Goal: Communication & Community: Answer question/provide support

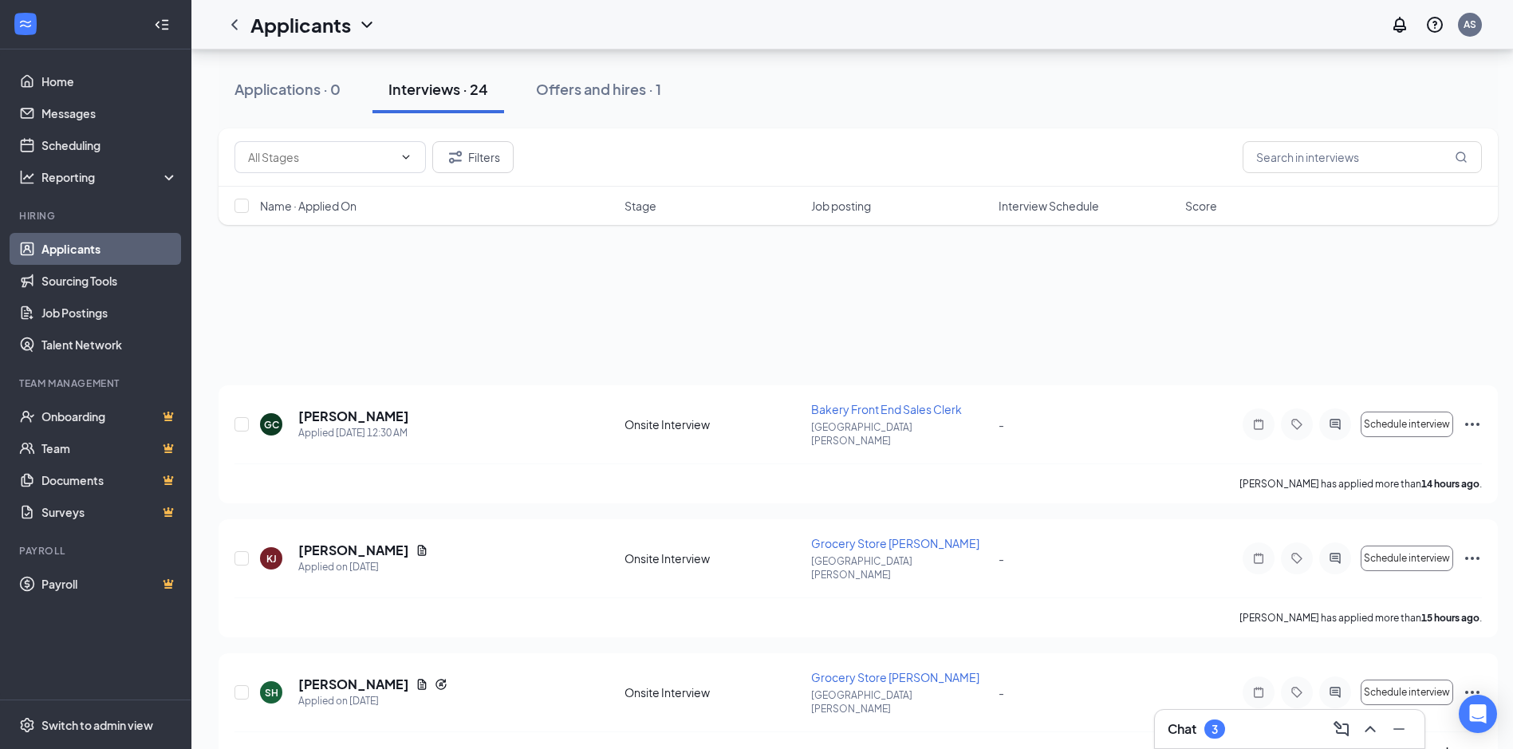
scroll to position [957, 0]
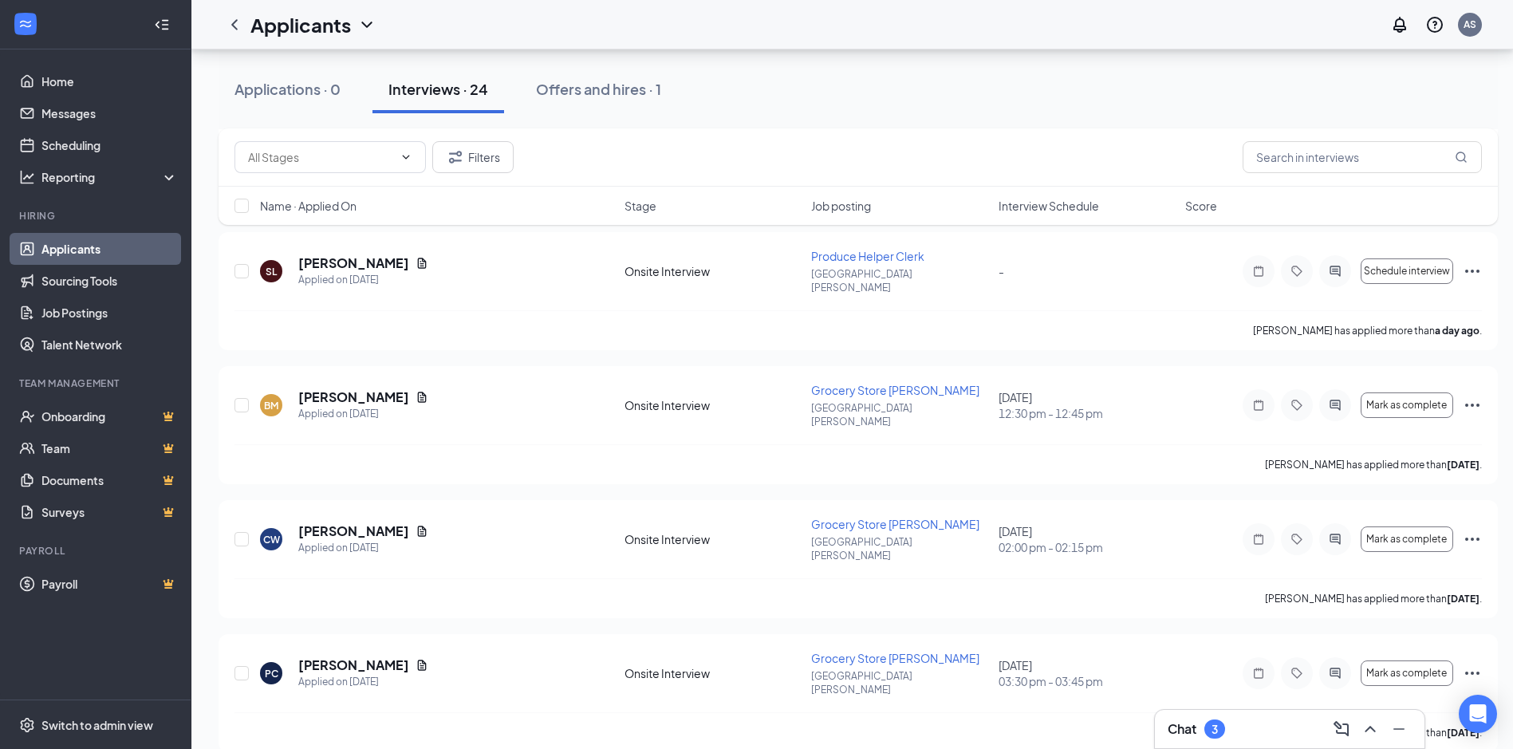
click at [1260, 733] on div "Chat 3" at bounding box center [1290, 729] width 244 height 26
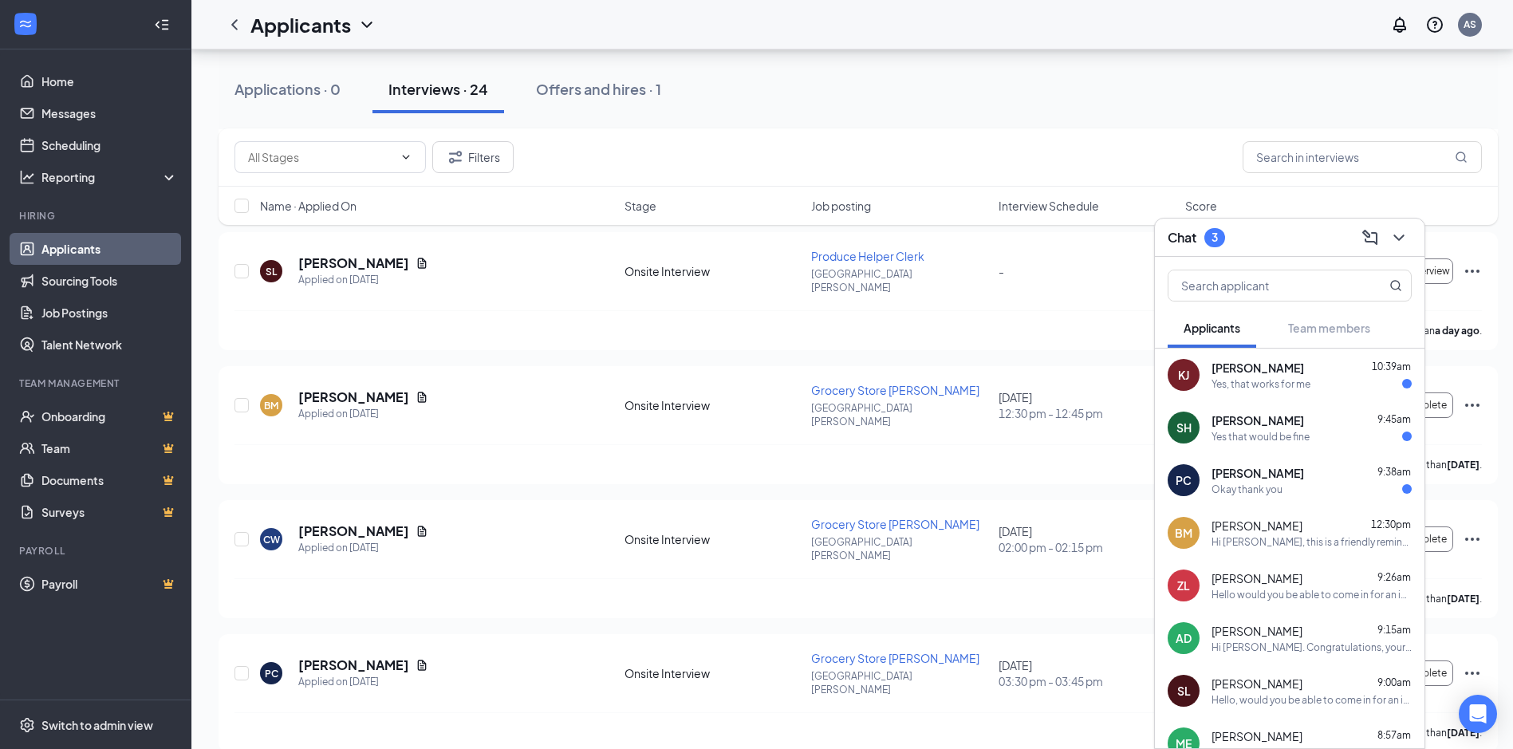
click at [1311, 495] on div "Okay thank you" at bounding box center [1312, 490] width 200 height 14
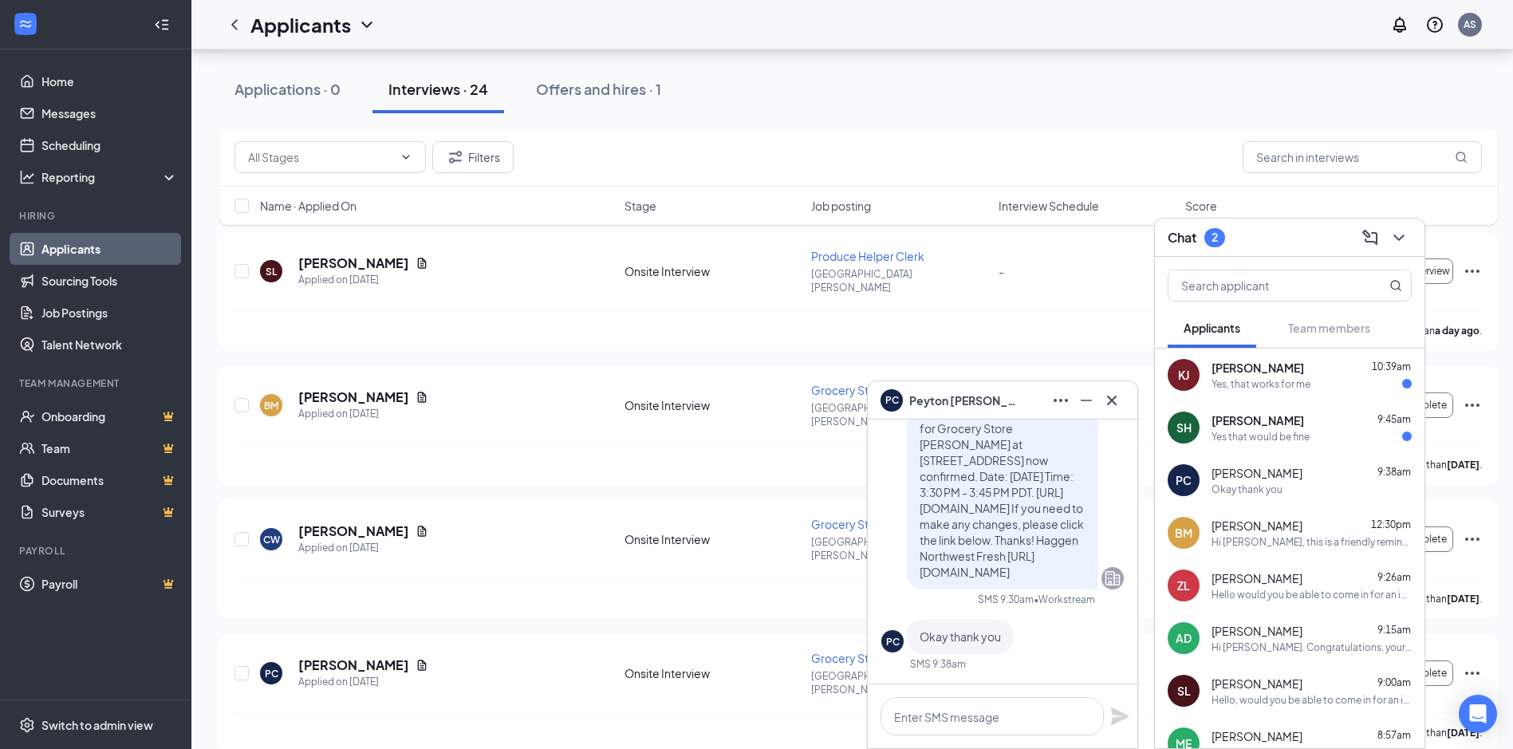
click at [1295, 427] on span "[PERSON_NAME]" at bounding box center [1258, 420] width 93 height 16
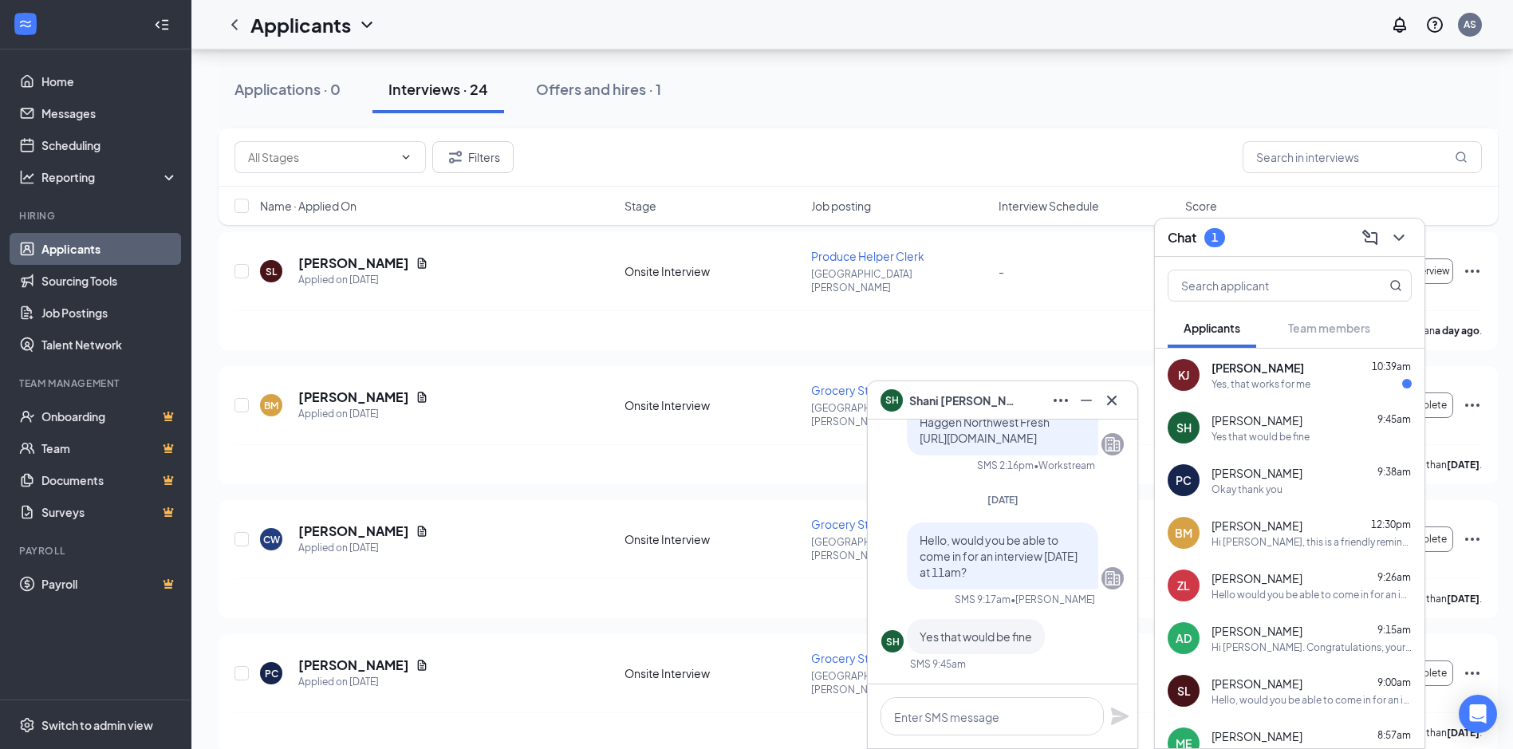
click at [1273, 384] on div "Yes, that works for me" at bounding box center [1261, 384] width 99 height 14
click at [1117, 393] on icon "Cross" at bounding box center [1111, 400] width 19 height 19
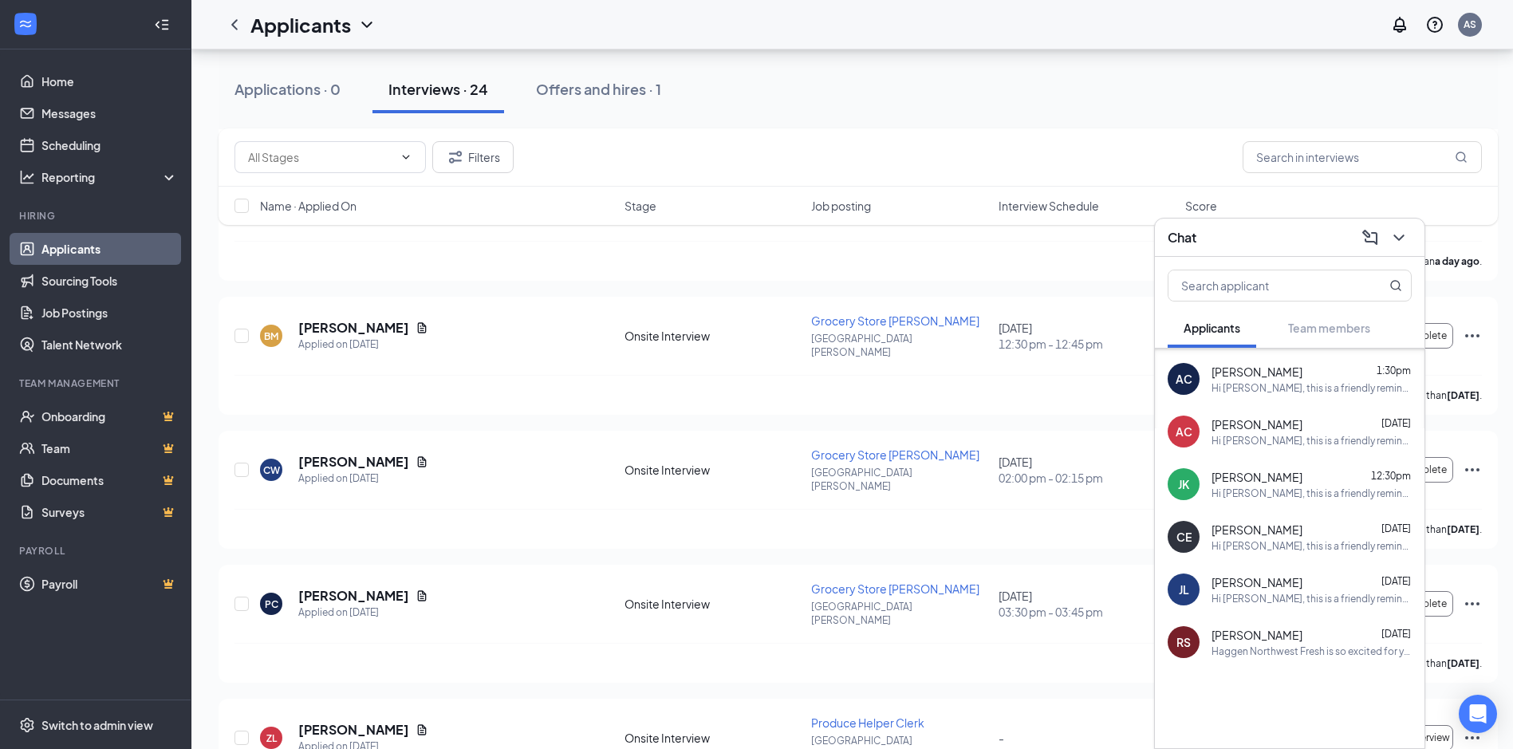
scroll to position [1117, 0]
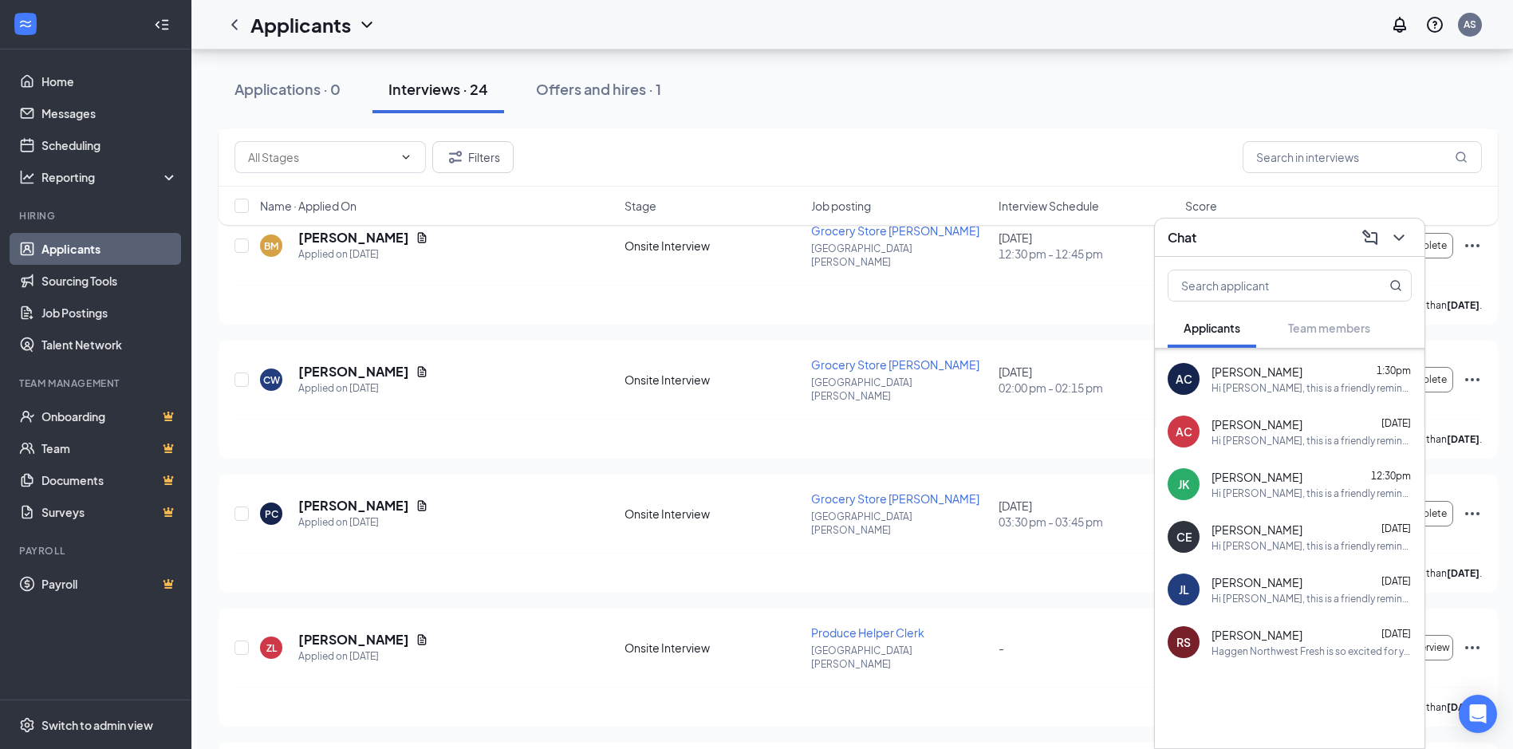
click at [1312, 435] on div "Hi [PERSON_NAME], this is a friendly reminder. Your meeting with Haggen Northwe…" at bounding box center [1312, 441] width 200 height 14
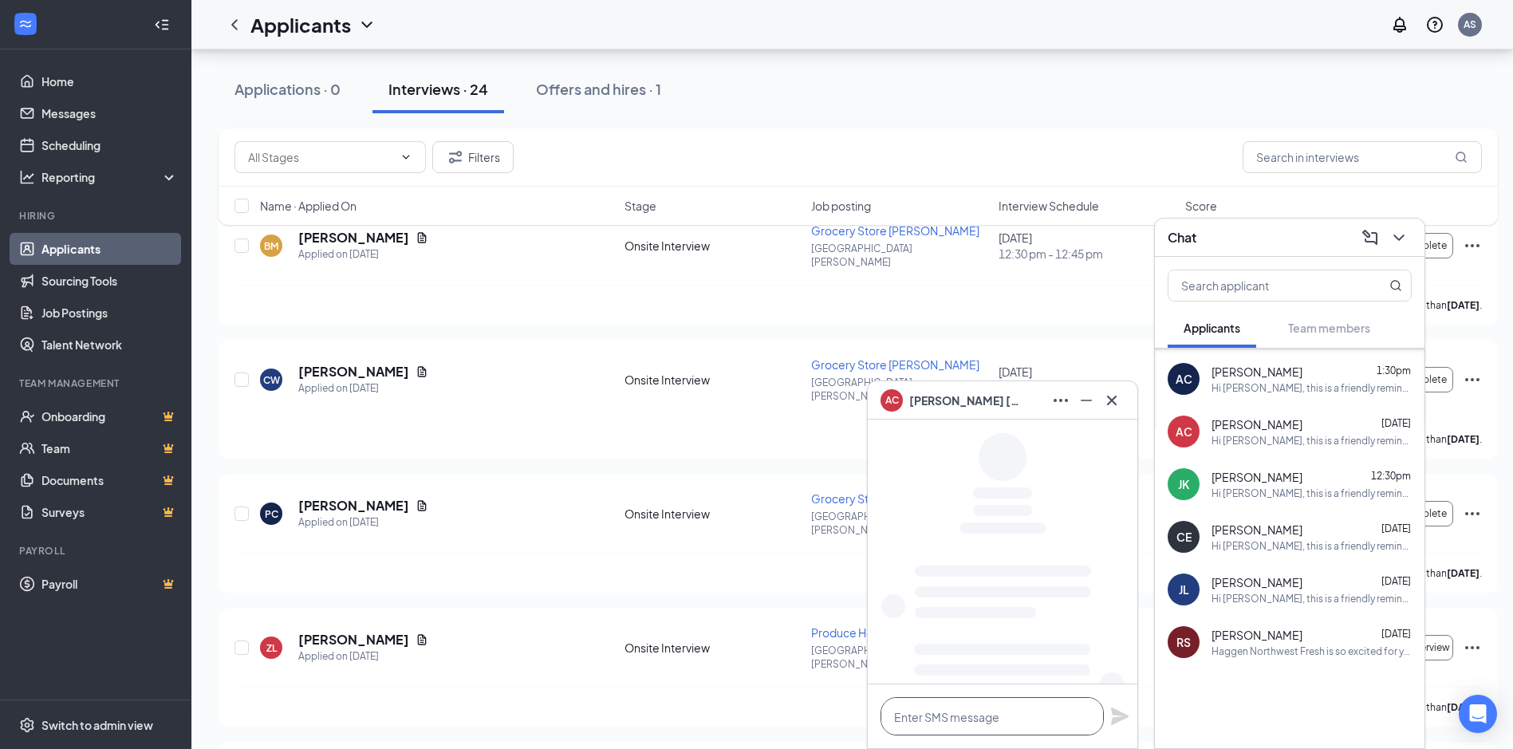
click at [1016, 720] on textarea at bounding box center [992, 716] width 223 height 38
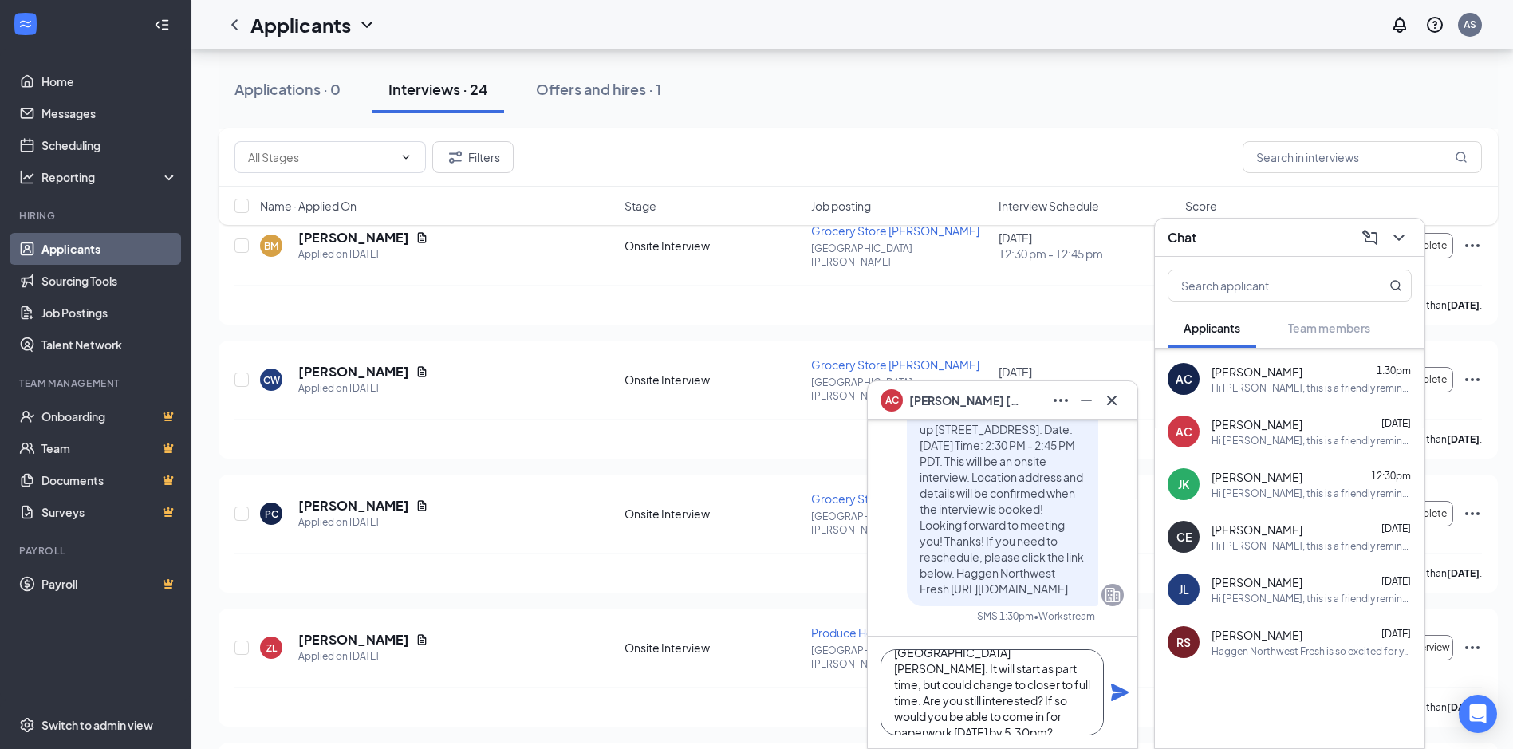
scroll to position [0, 0]
drag, startPoint x: 1070, startPoint y: 720, endPoint x: 871, endPoint y: 624, distance: 220.8
click at [872, 625] on div "AC [PERSON_NAME] Applicant Grocery Store [PERSON_NAME] • [GEOGRAPHIC_DATA][PERS…" at bounding box center [1003, 584] width 270 height 329
type textarea "Hello, we would like to extend an offer for the Produce position here at [GEOGR…"
click at [1124, 690] on icon "Plane" at bounding box center [1120, 693] width 18 height 18
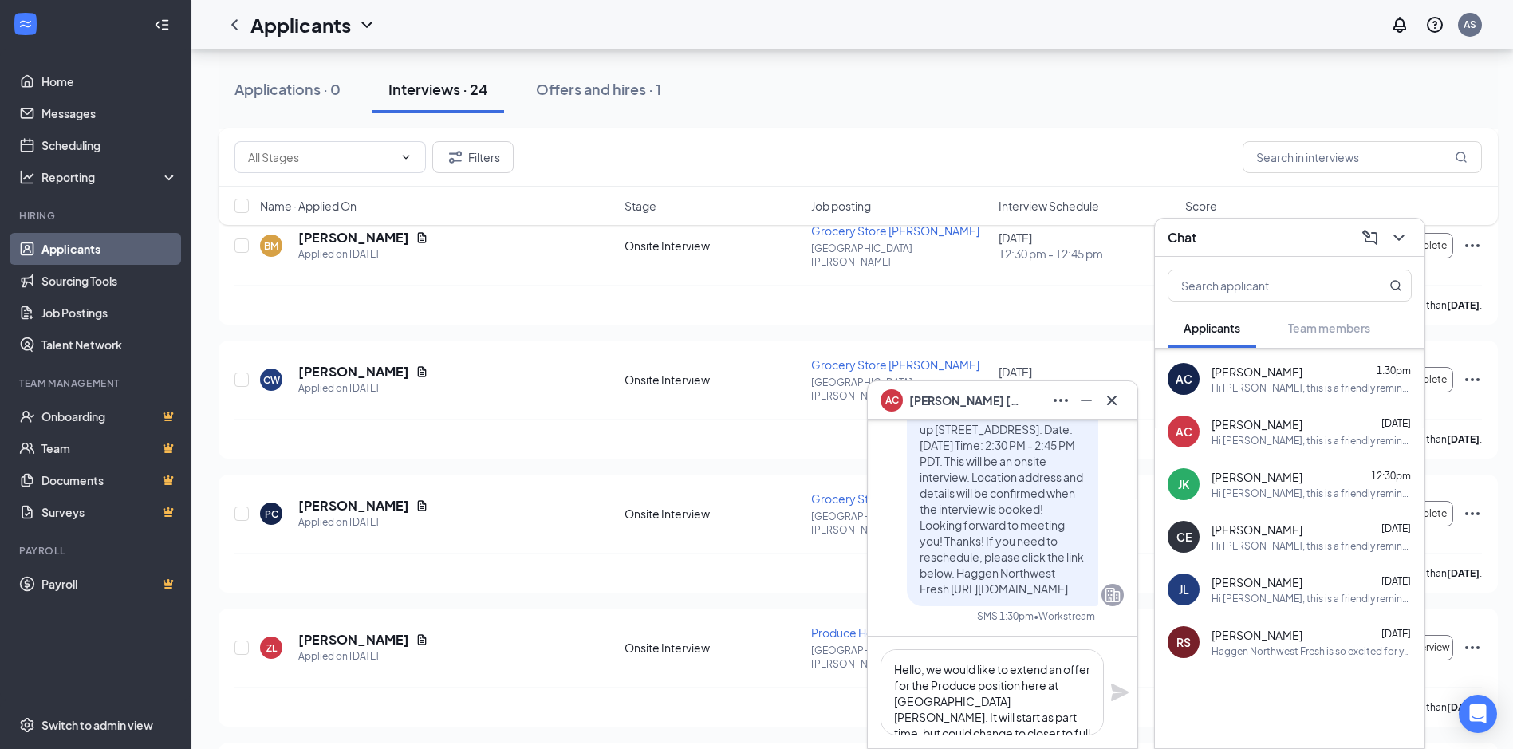
click at [1273, 546] on div "Hi [PERSON_NAME], this is a friendly reminder. Your meeting with Haggen Northwe…" at bounding box center [1312, 546] width 200 height 14
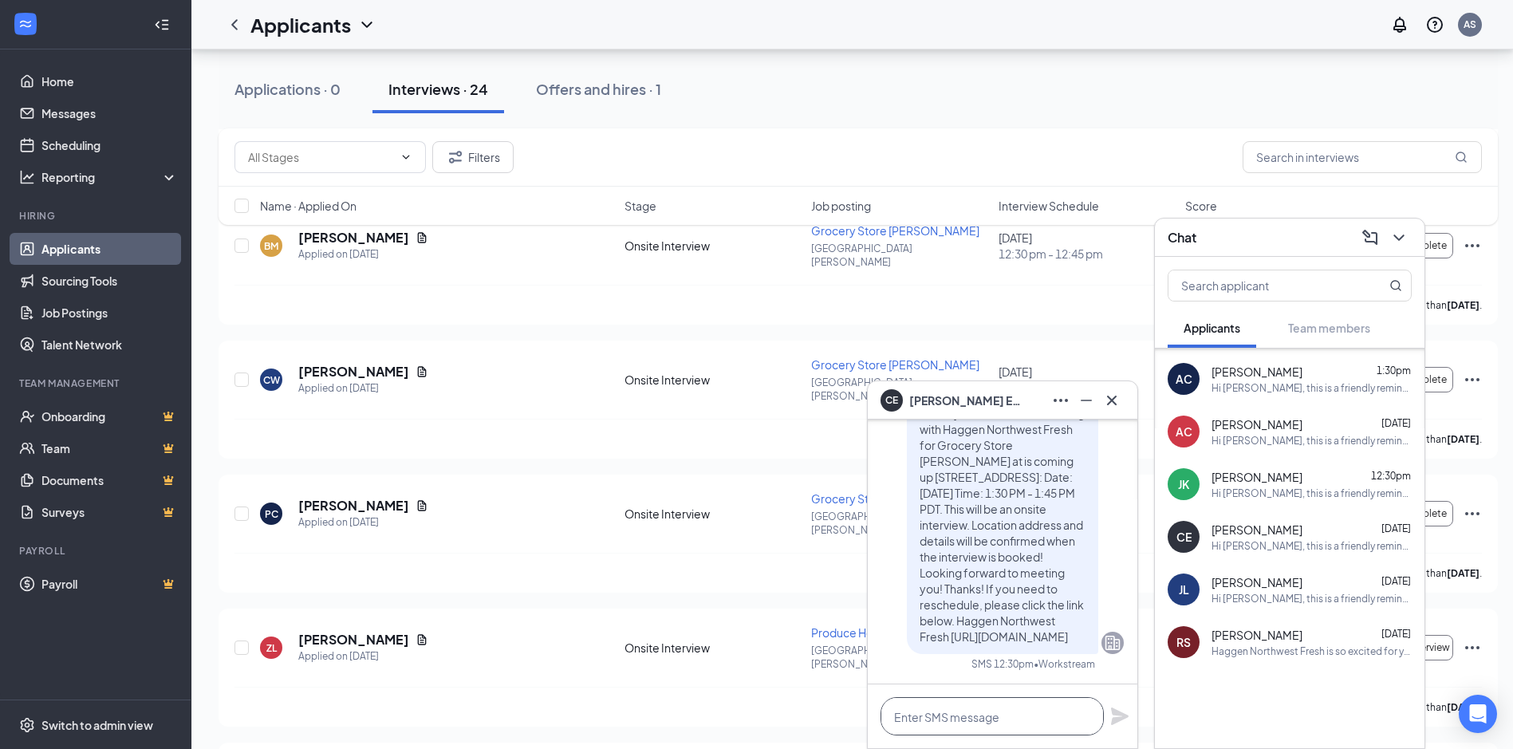
click at [1000, 712] on textarea at bounding box center [992, 716] width 223 height 38
paste textarea "Hello, we would like to extend an offer for the Produce position here at [GEOGR…"
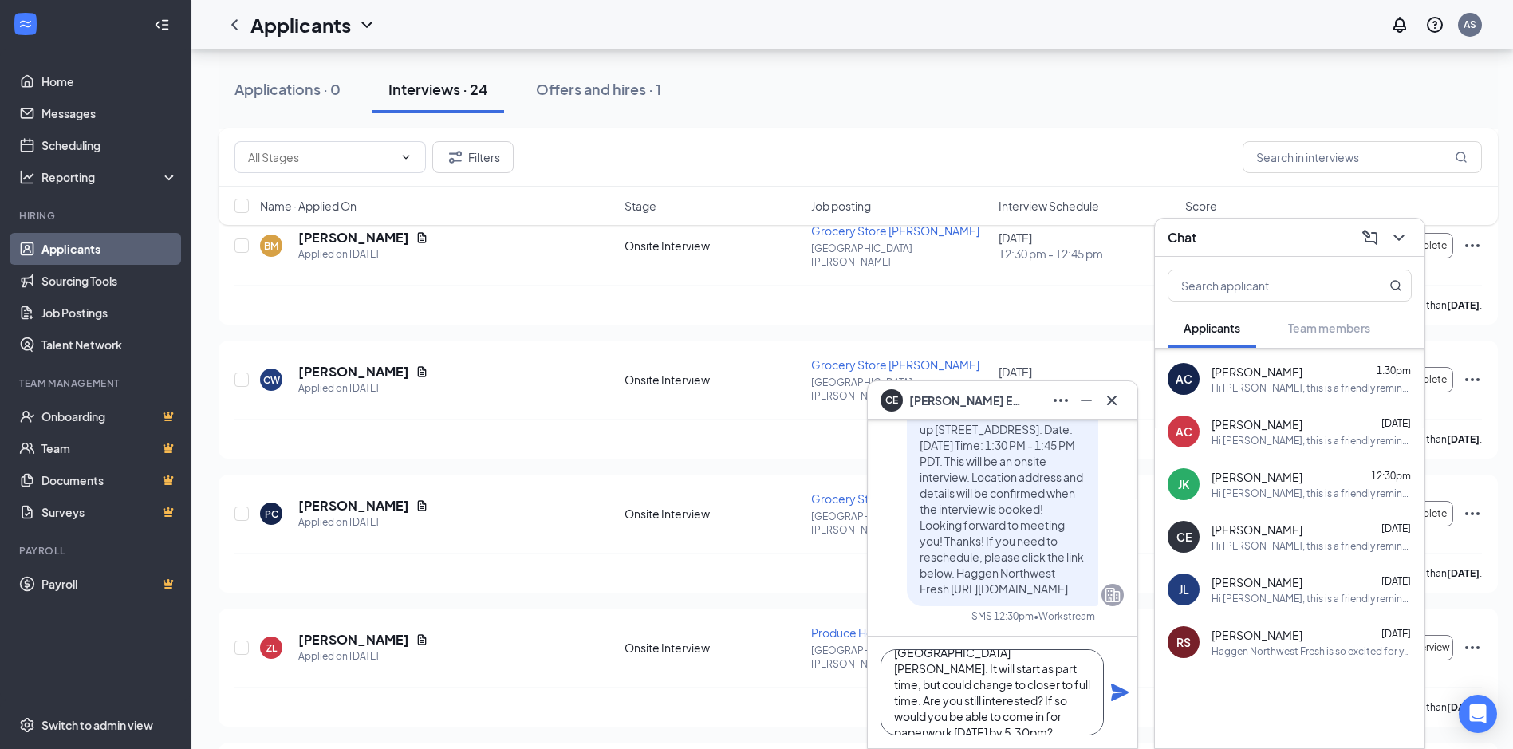
type textarea "Hello, we would like to extend an offer for the Produce position here at [GEOGR…"
click at [1116, 693] on icon "Plane" at bounding box center [1119, 692] width 19 height 19
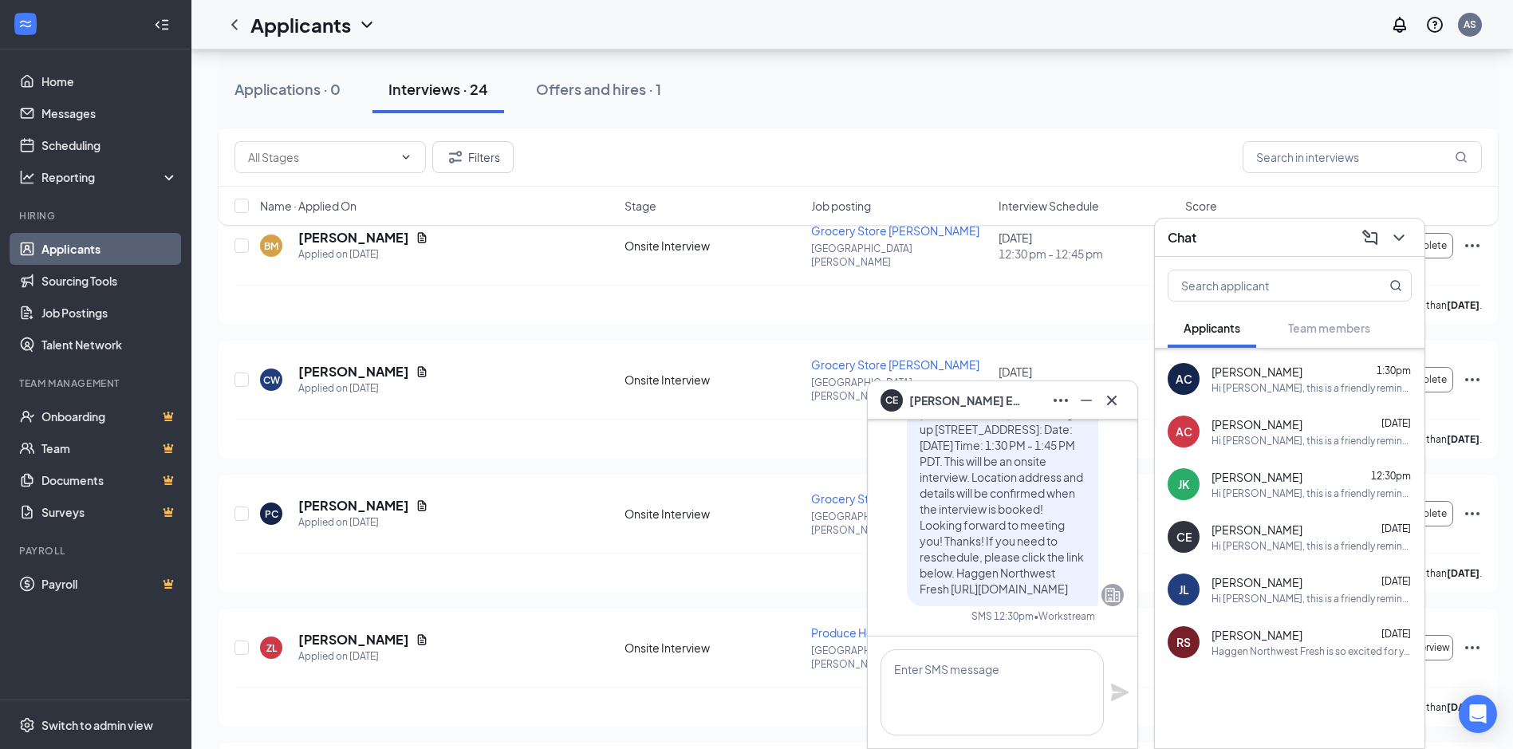
scroll to position [0, 0]
